Goal: Find specific page/section: Find specific page/section

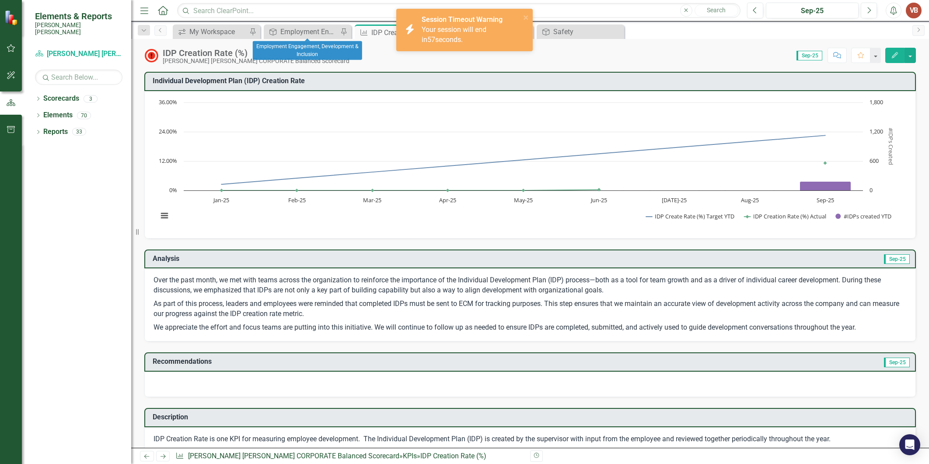
click at [304, 31] on div "Employment Engagement, Development & Inclusion" at bounding box center [309, 31] width 58 height 11
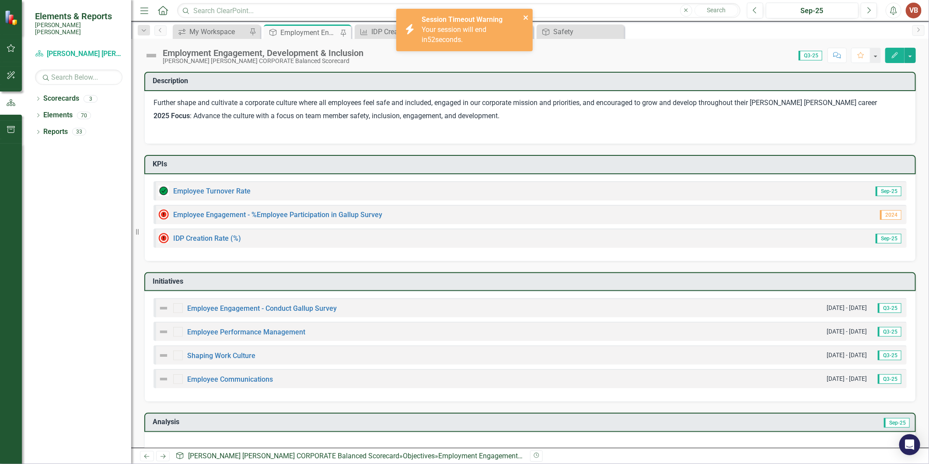
click at [529, 12] on button "close" at bounding box center [526, 17] width 6 height 10
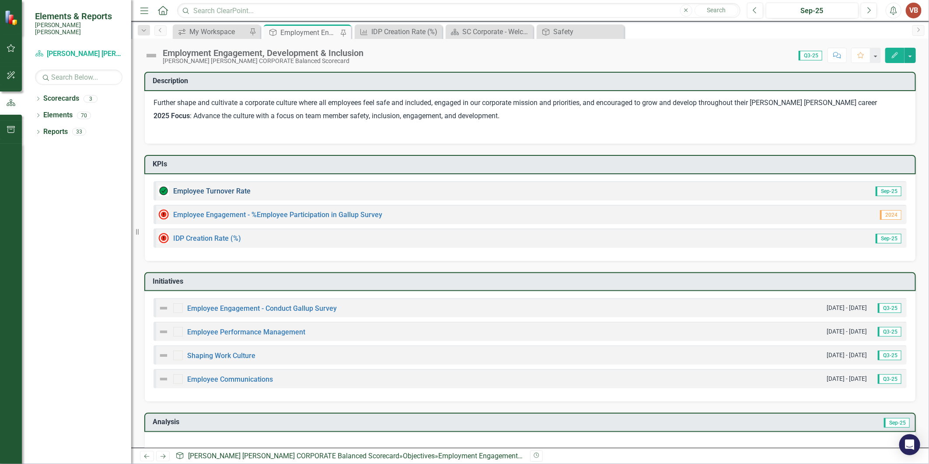
click at [191, 190] on link "Employee Turnover Rate​" at bounding box center [211, 191] width 77 height 8
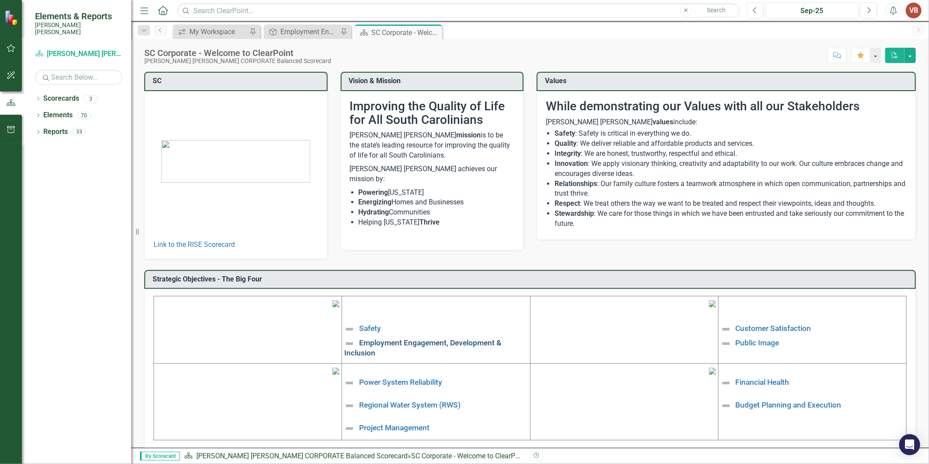
click at [435, 343] on link "Employment Engagement, Development & Inclusion" at bounding box center [422, 348] width 157 height 18
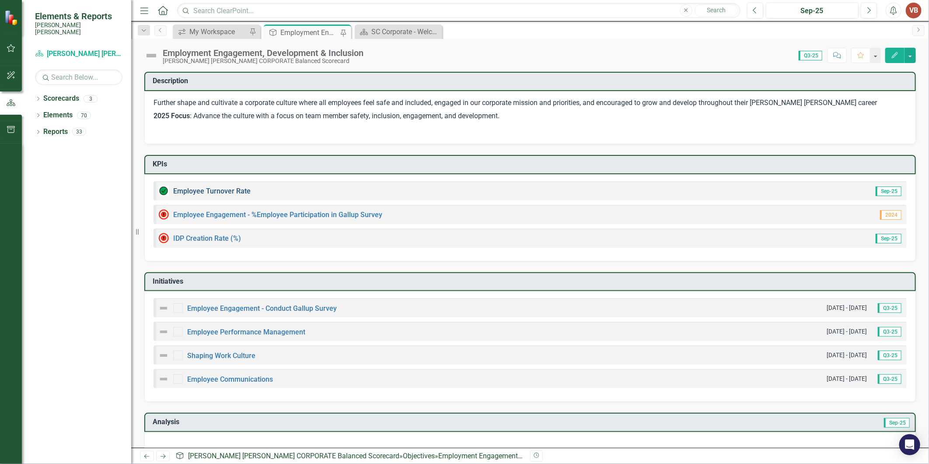
click at [236, 190] on link "Employee Turnover Rate​" at bounding box center [211, 191] width 77 height 8
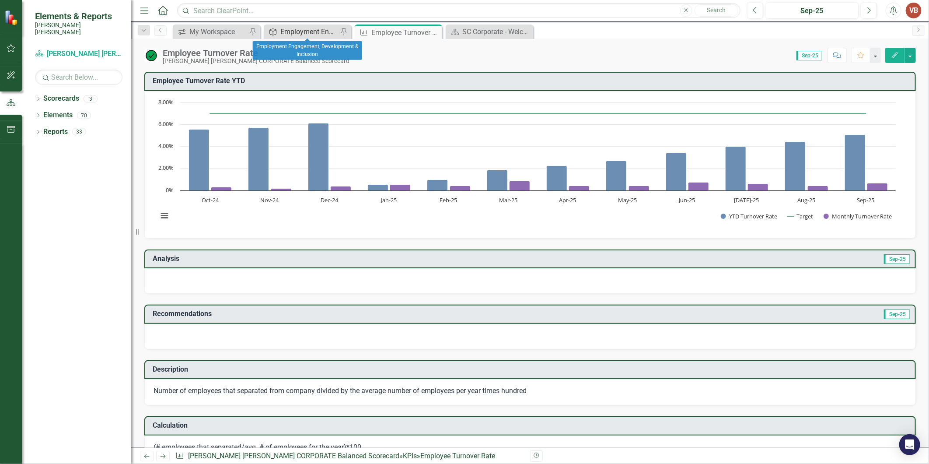
click at [298, 33] on div "Employment Engagement, Development & Inclusion" at bounding box center [309, 31] width 58 height 11
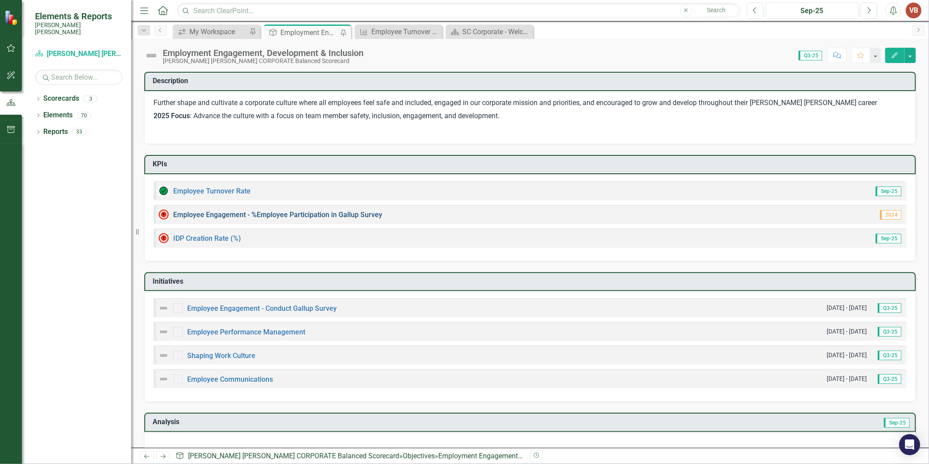
click at [224, 212] on link "Employee Engagement - %Employee Participation in Gallup Survey​" at bounding box center [277, 214] width 209 height 8
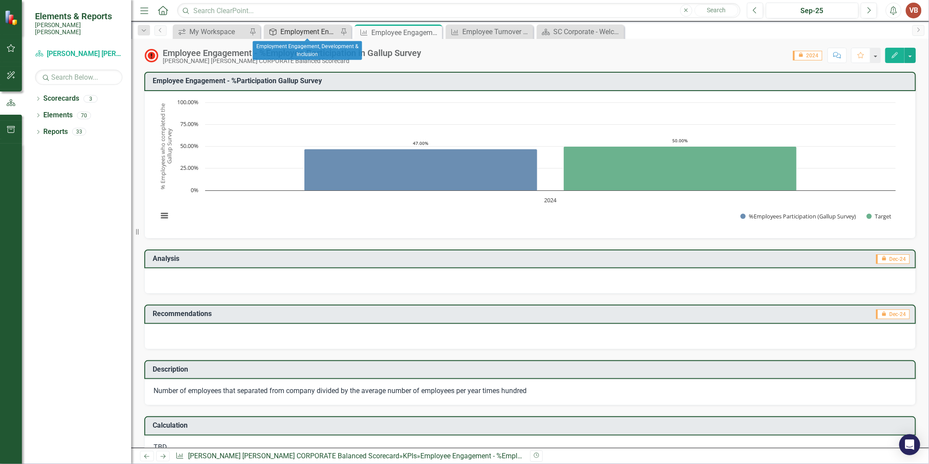
click at [286, 27] on div "Employment Engagement, Development & Inclusion" at bounding box center [309, 31] width 58 height 11
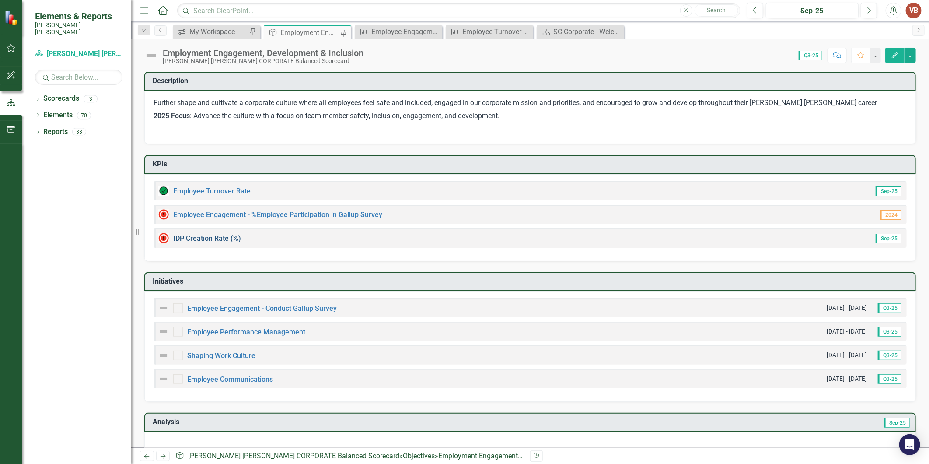
click at [191, 236] on link "IDP Creation Rate (%)" at bounding box center [207, 238] width 68 height 8
